Goal: Task Accomplishment & Management: Manage account settings

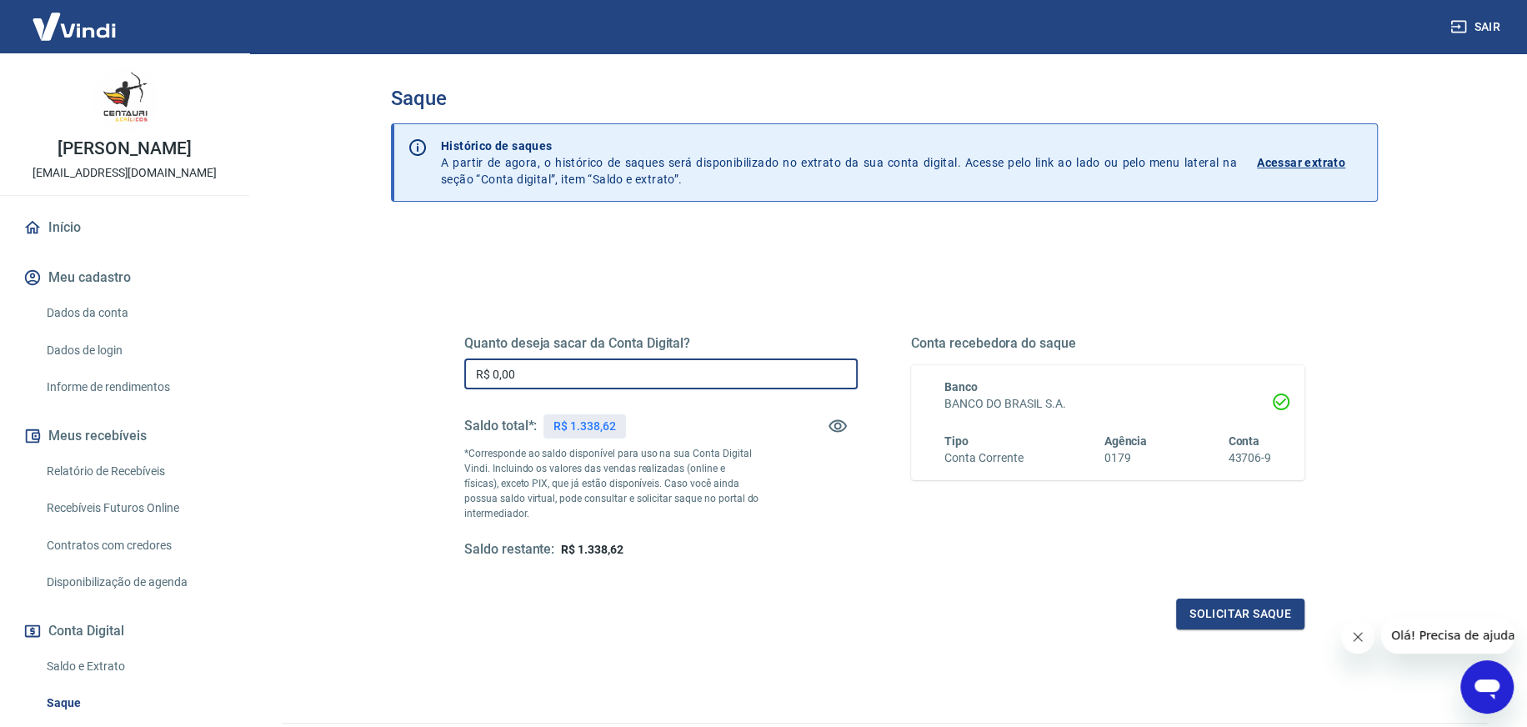
click at [624, 373] on input "R$ 0,00" at bounding box center [660, 373] width 393 height 31
type input "R$ 1.338,62"
click at [1256, 609] on button "Solicitar saque" at bounding box center [1240, 614] width 128 height 31
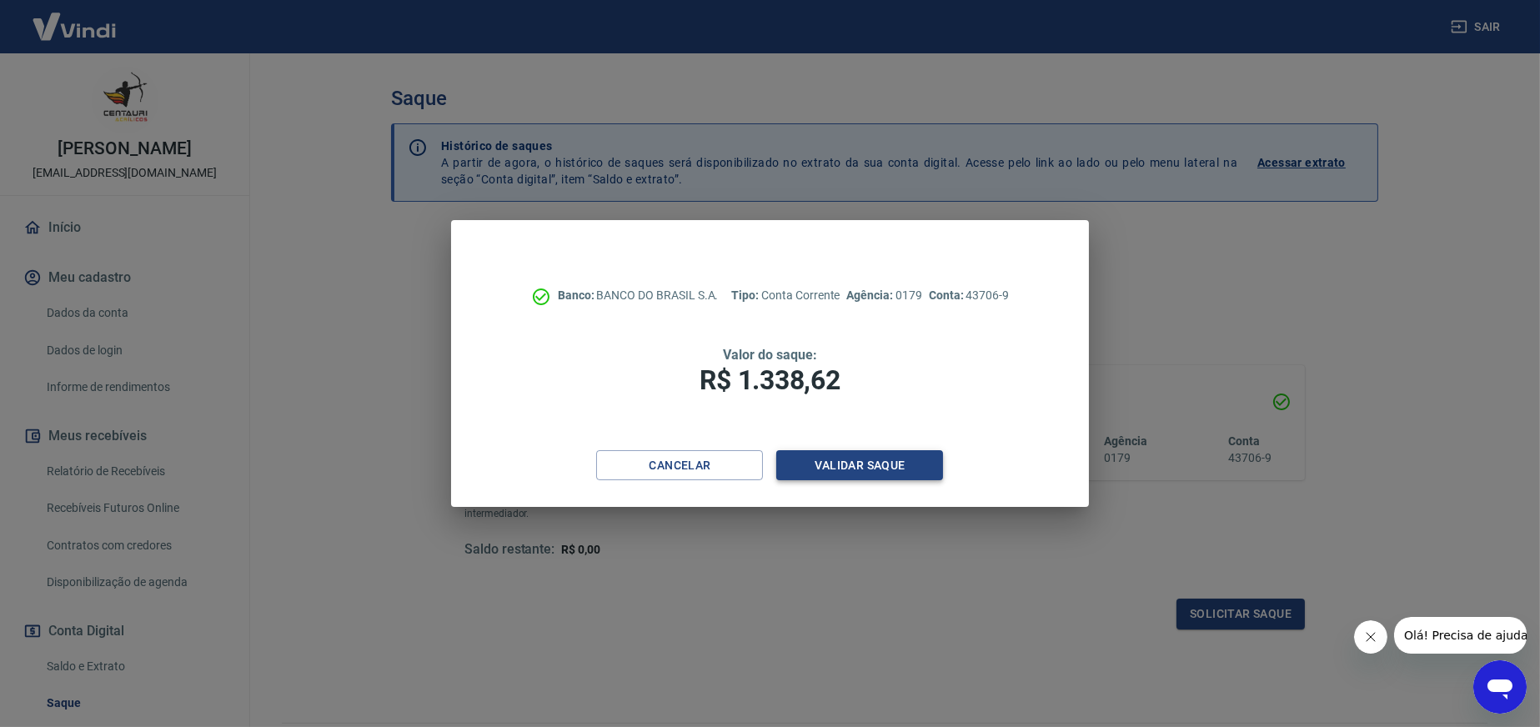
click at [842, 468] on button "Validar saque" at bounding box center [859, 465] width 167 height 31
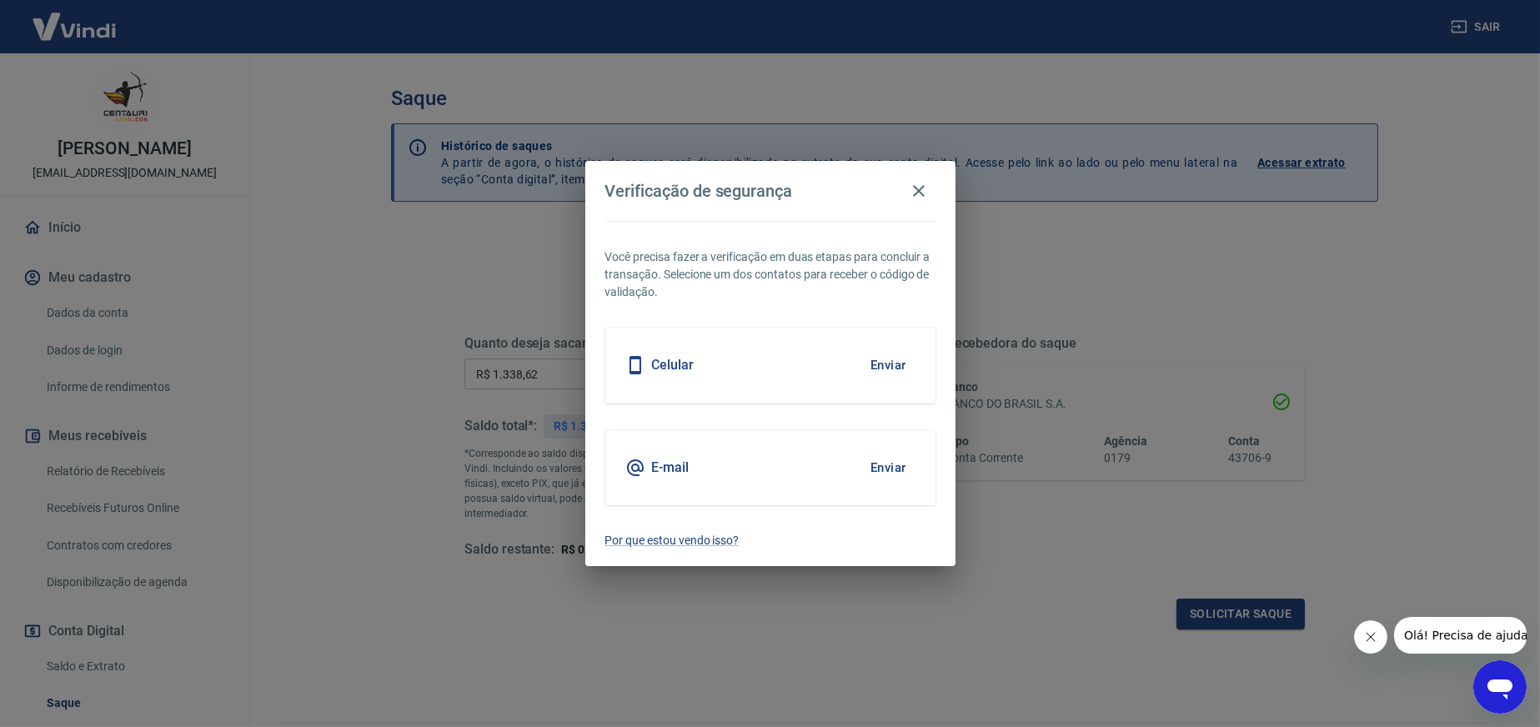
click at [884, 464] on button "Enviar" at bounding box center [888, 467] width 54 height 35
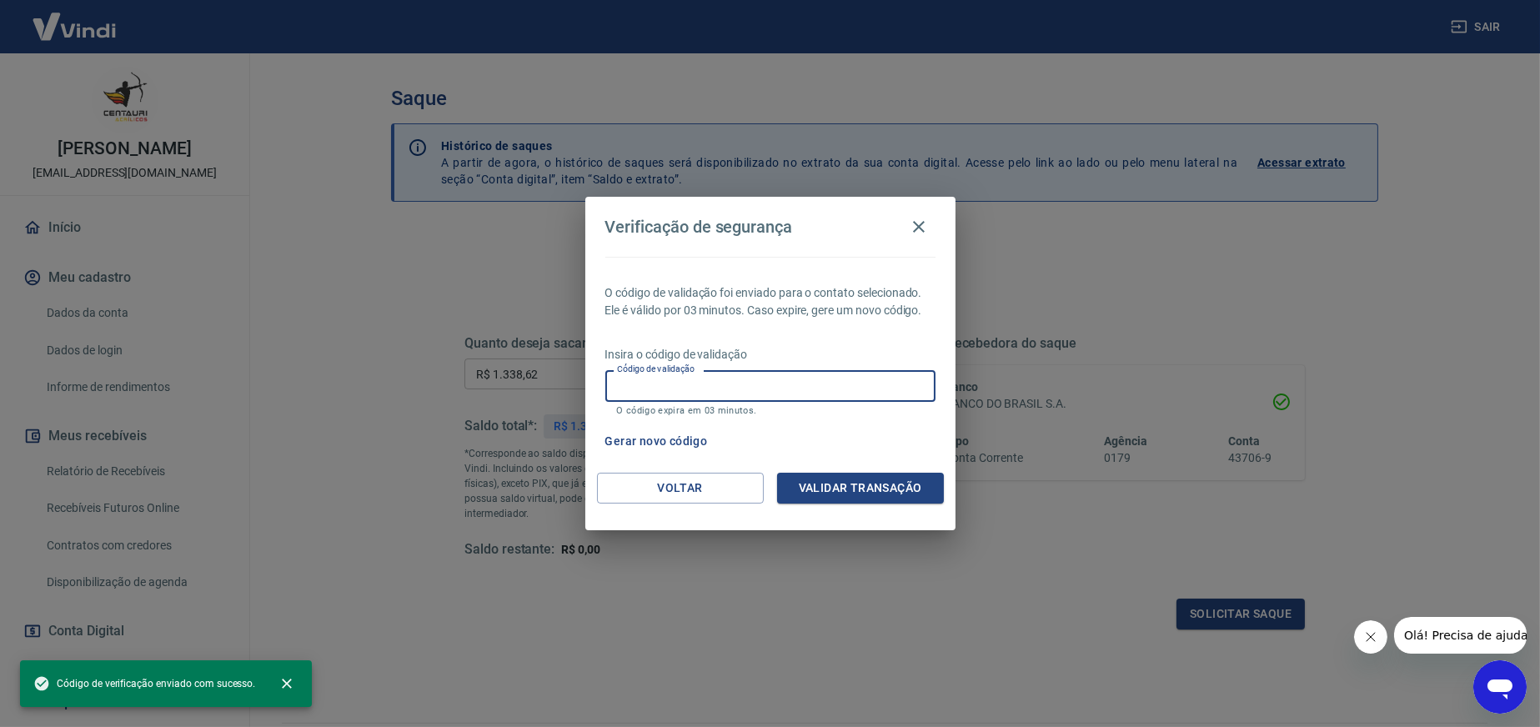
click at [709, 388] on input "Código de validação" at bounding box center [770, 385] width 330 height 31
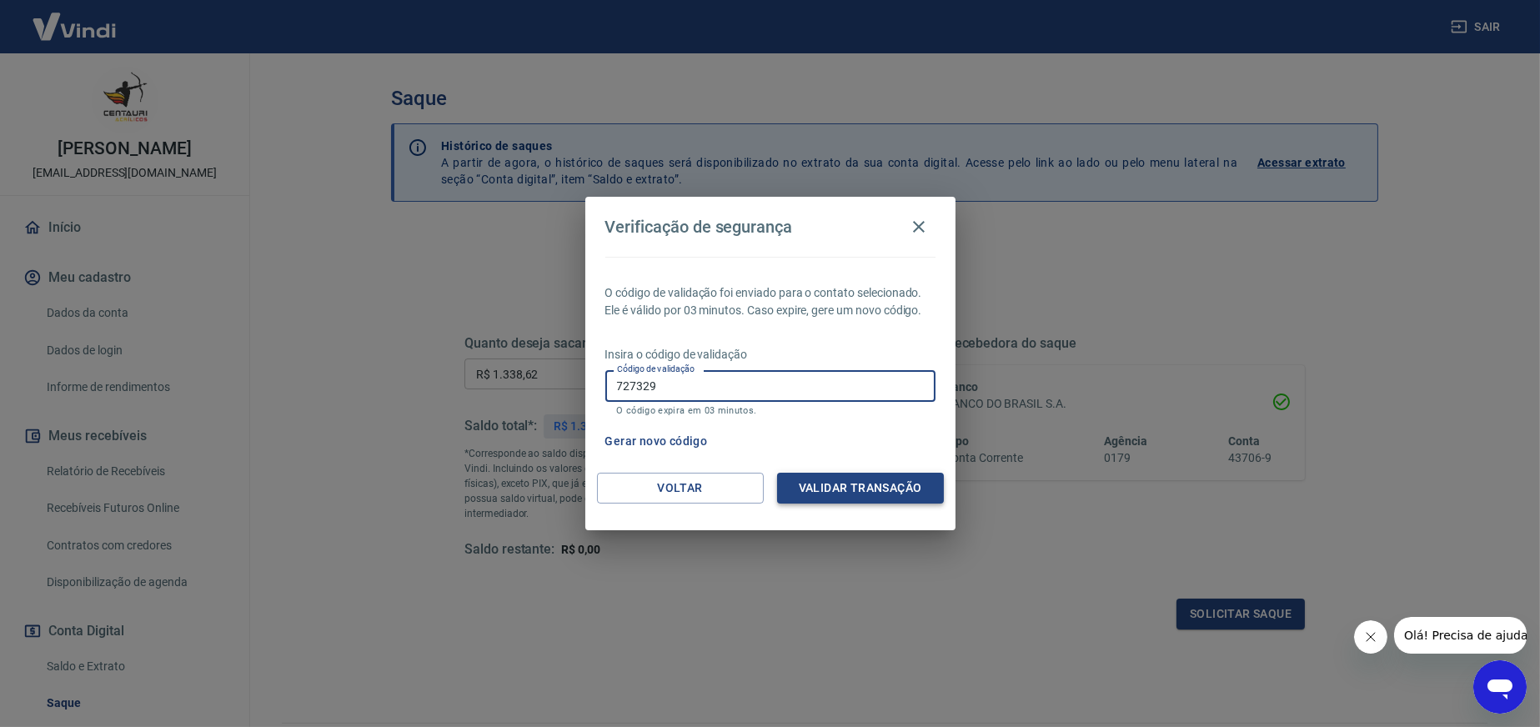
type input "727329"
click at [880, 484] on button "Validar transação" at bounding box center [860, 488] width 167 height 31
